Goal: Find specific page/section: Find specific page/section

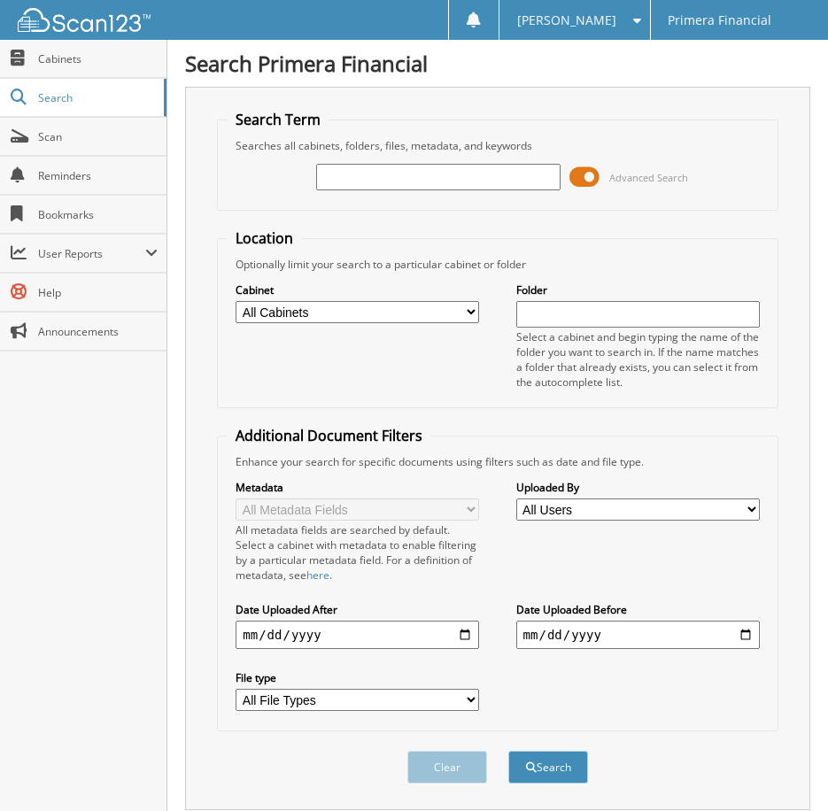
click at [453, 171] on input "text" at bounding box center [438, 177] width 244 height 27
type input "[PERSON_NAME]"
click at [551, 753] on div "Search" at bounding box center [548, 767] width 83 height 36
click at [549, 771] on button "Search" at bounding box center [548, 767] width 80 height 33
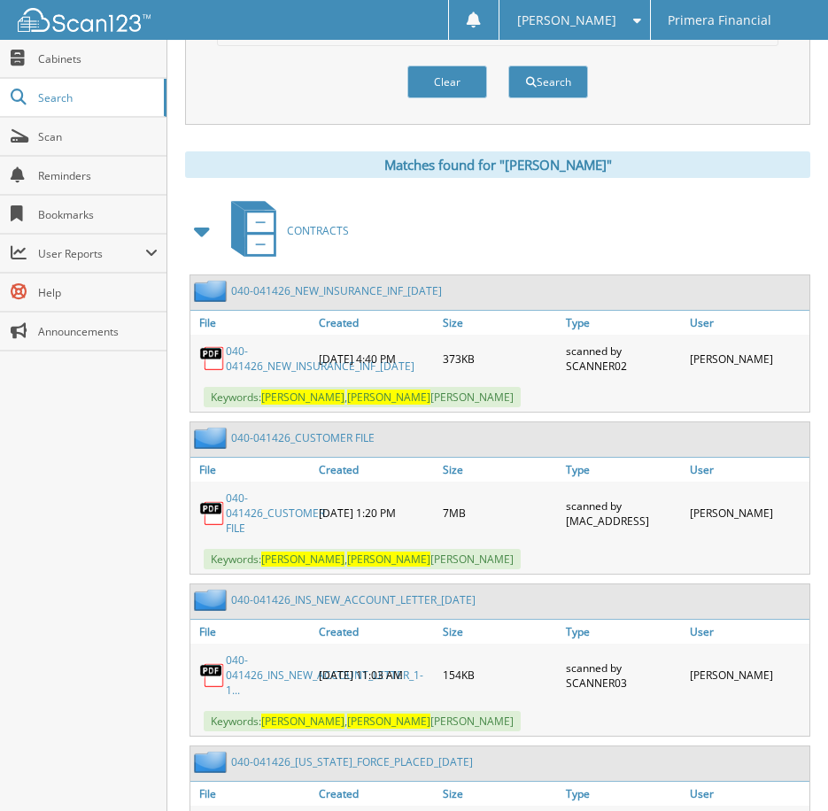
scroll to position [732, 0]
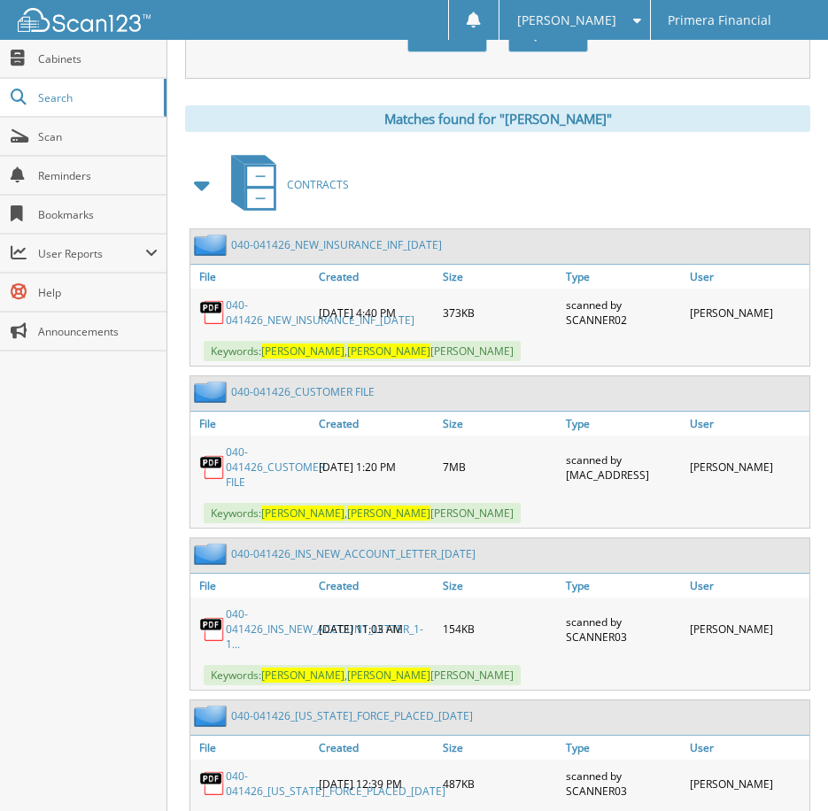
click at [263, 480] on link "040-041426_CUSTOMER FILE" at bounding box center [275, 467] width 99 height 45
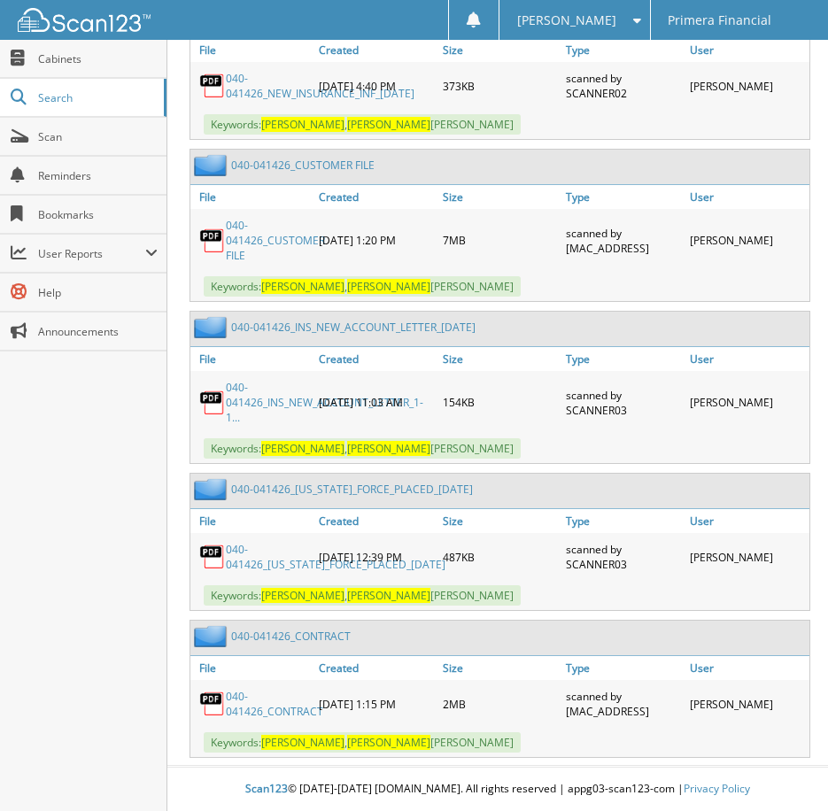
scroll to position [990, 0]
click at [268, 705] on link "040-041426_CONTRACT" at bounding box center [274, 704] width 97 height 30
